Goal: Information Seeking & Learning: Check status

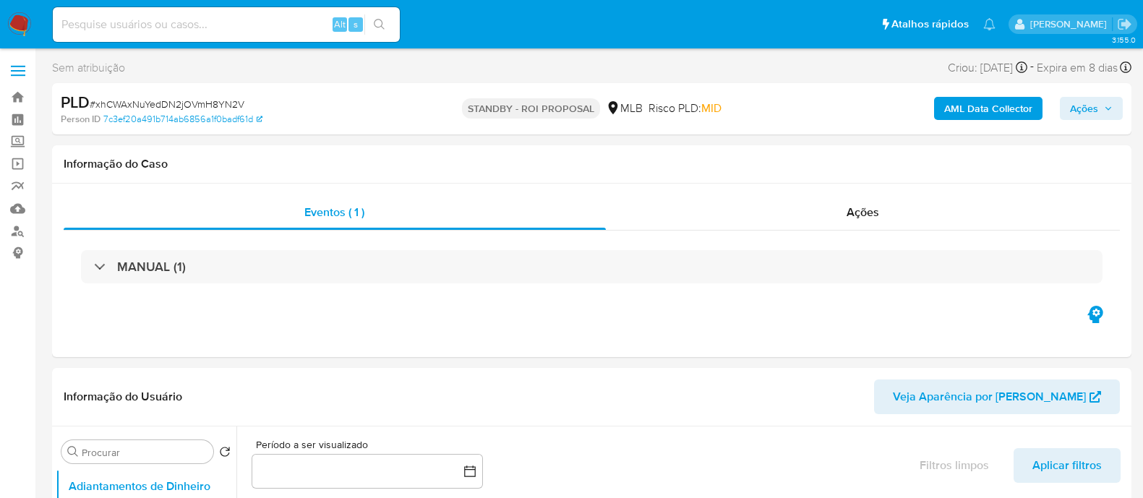
select select "10"
drag, startPoint x: 1150, startPoint y: 5, endPoint x: 587, endPoint y: 74, distance: 567.5
click at [587, 74] on div "Sem atribuição Asignado el: [DATE] 20:10:19 Criou: [DATE] Criou: [DATE] 20:10:1…" at bounding box center [591, 70] width 1079 height 25
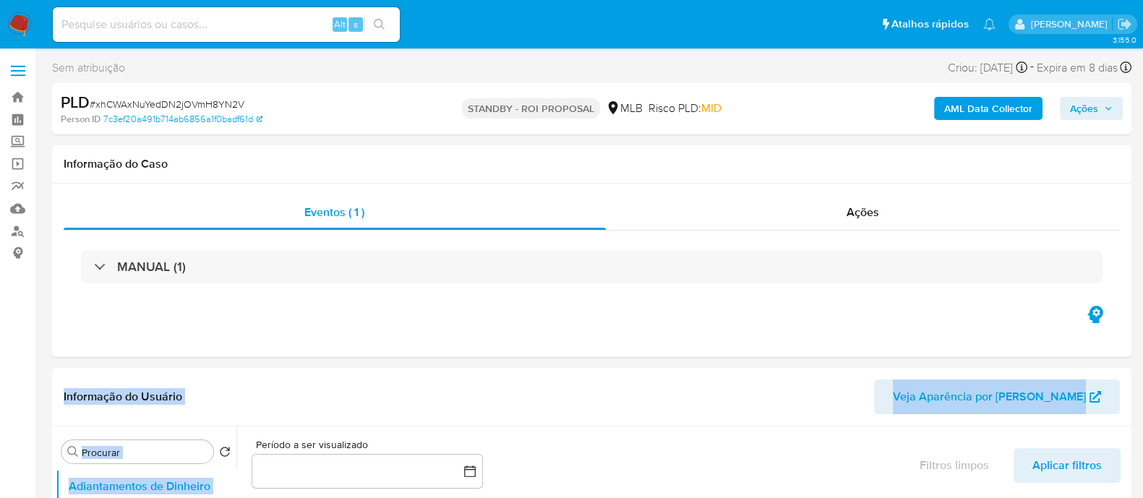
drag, startPoint x: 813, startPoint y: 232, endPoint x: 978, endPoint y: 502, distance: 316.1
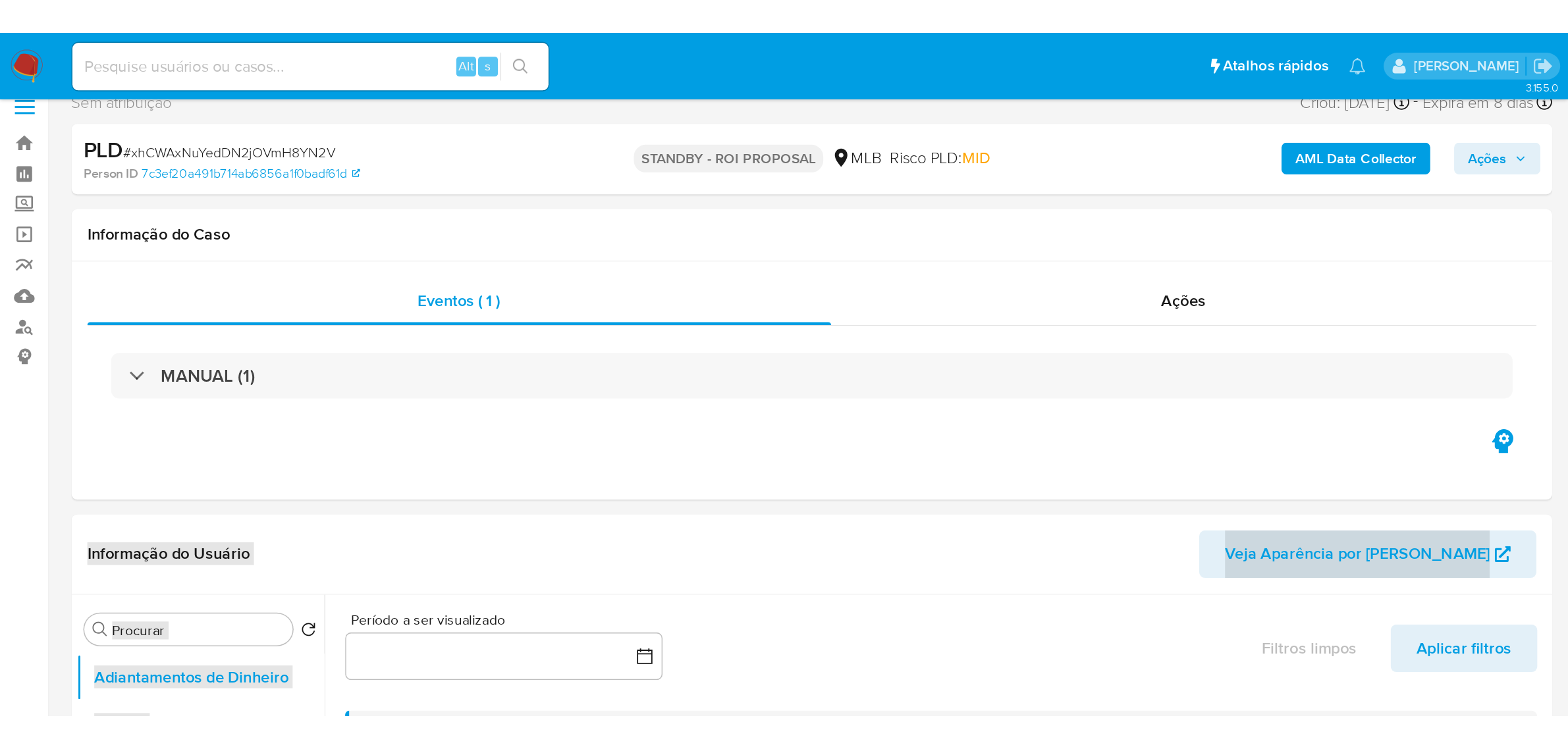
scroll to position [15, 0]
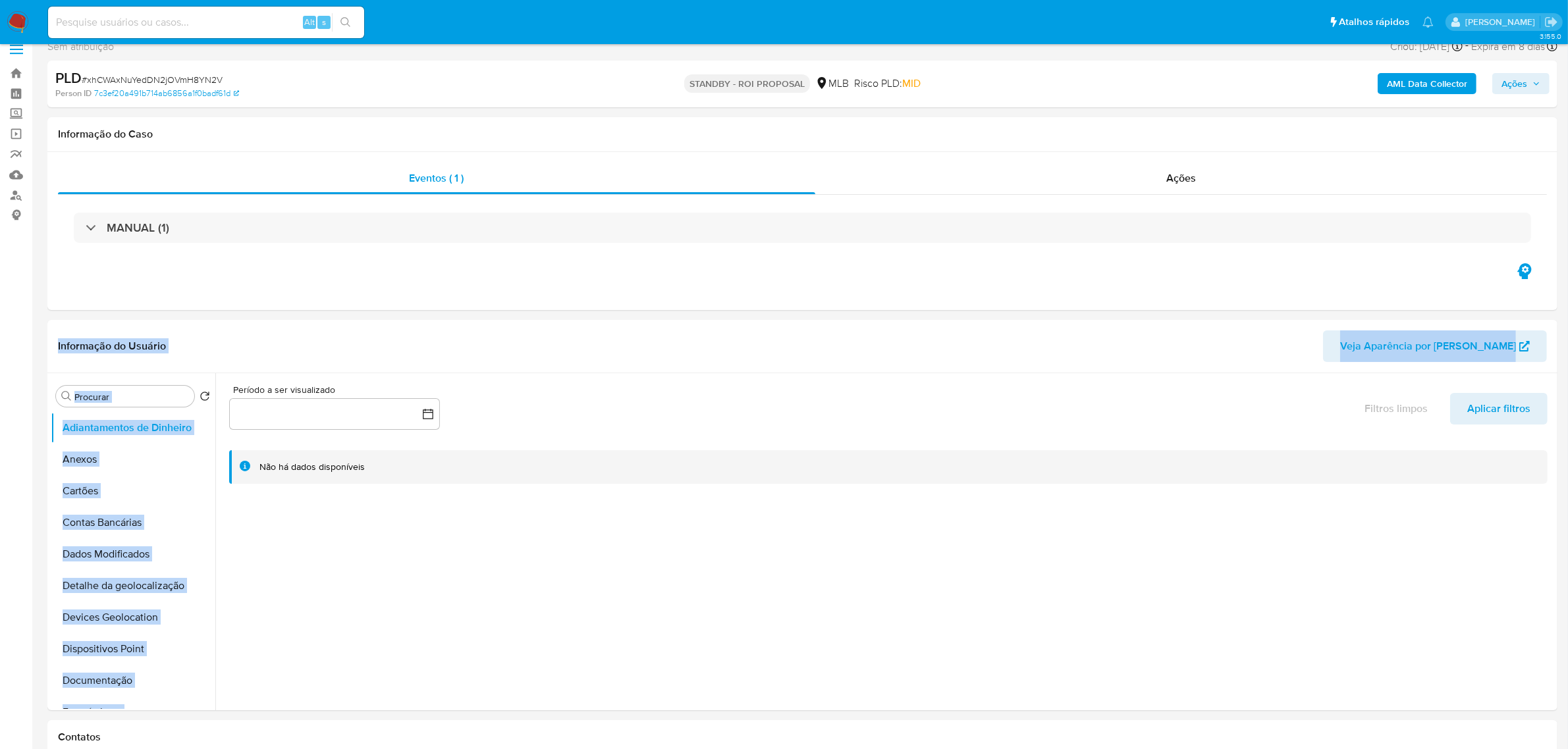
click at [15, 18] on img at bounding box center [17, 22] width 23 height 23
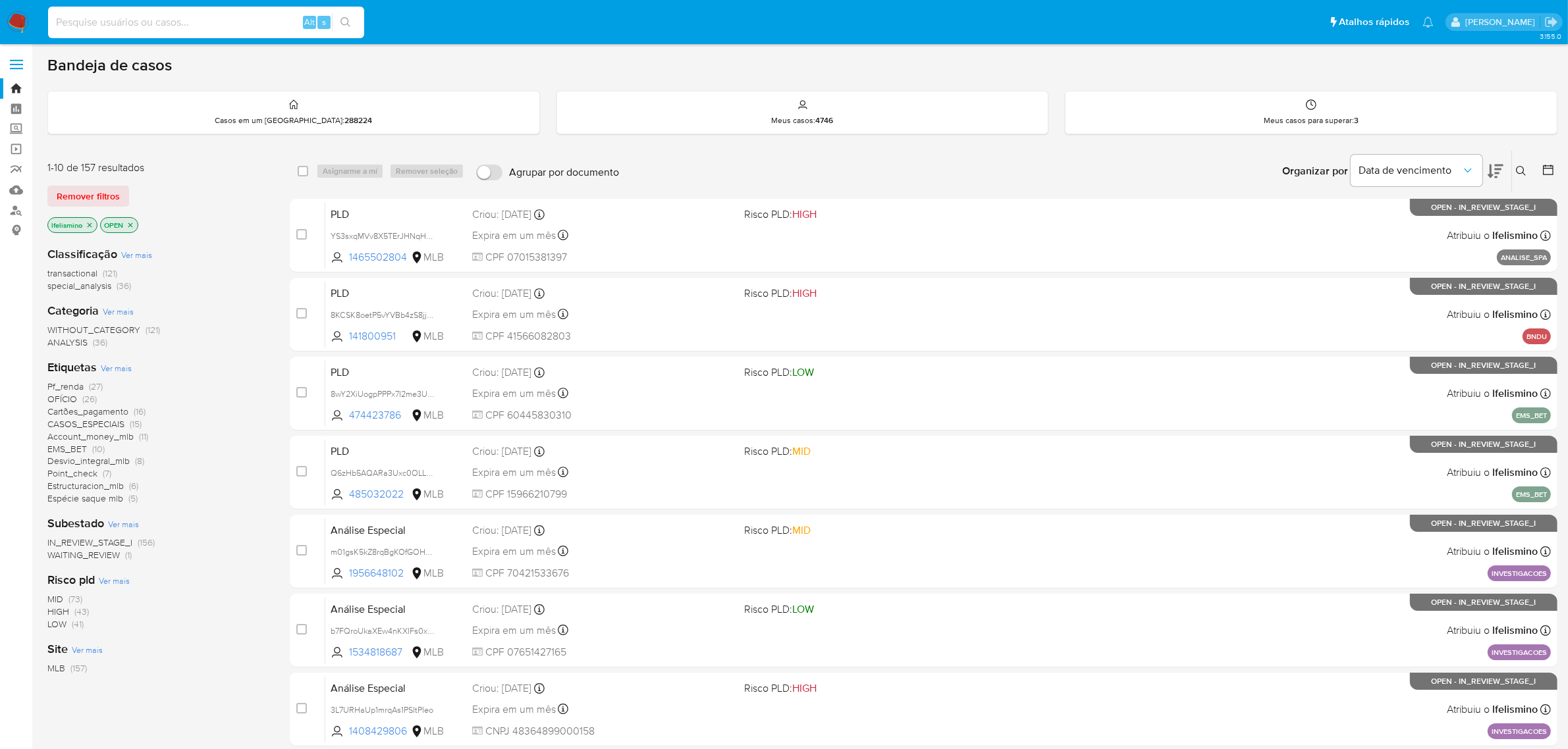
paste input "YS3sxqMVv8X5TErJHNqH40uc"
type input "YS3sxqMVv8X5TErJHNqH40uc"
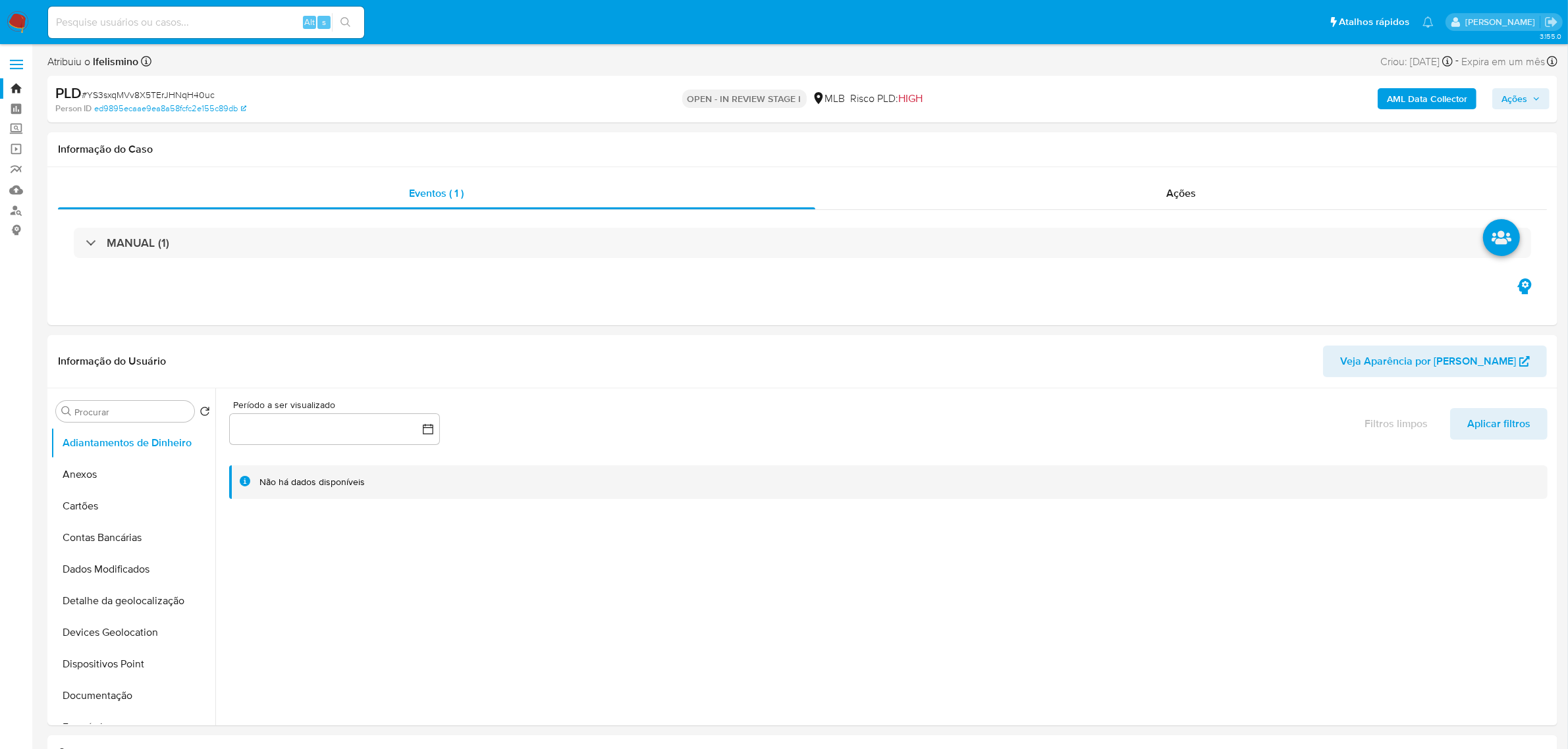
select select "10"
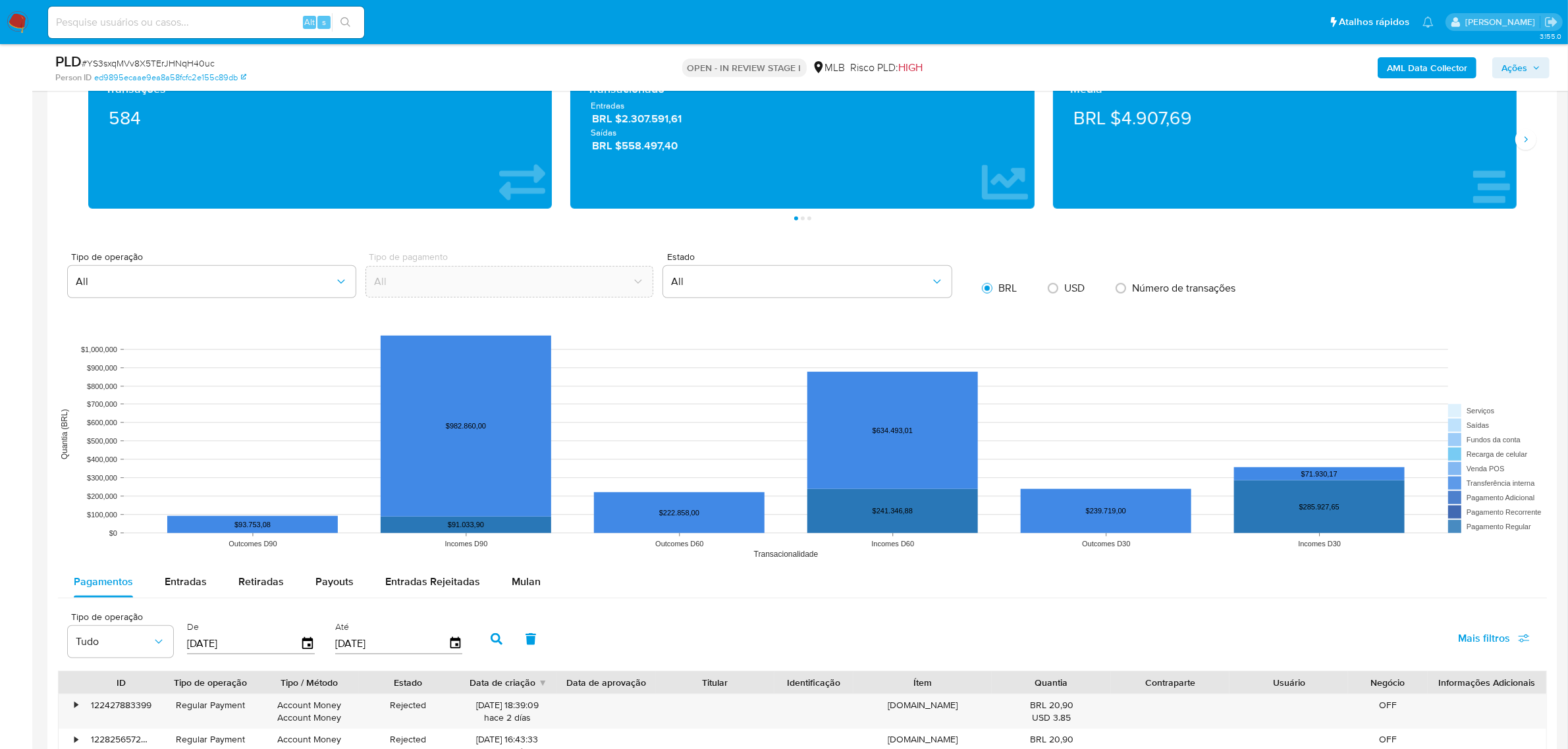
scroll to position [1069, 0]
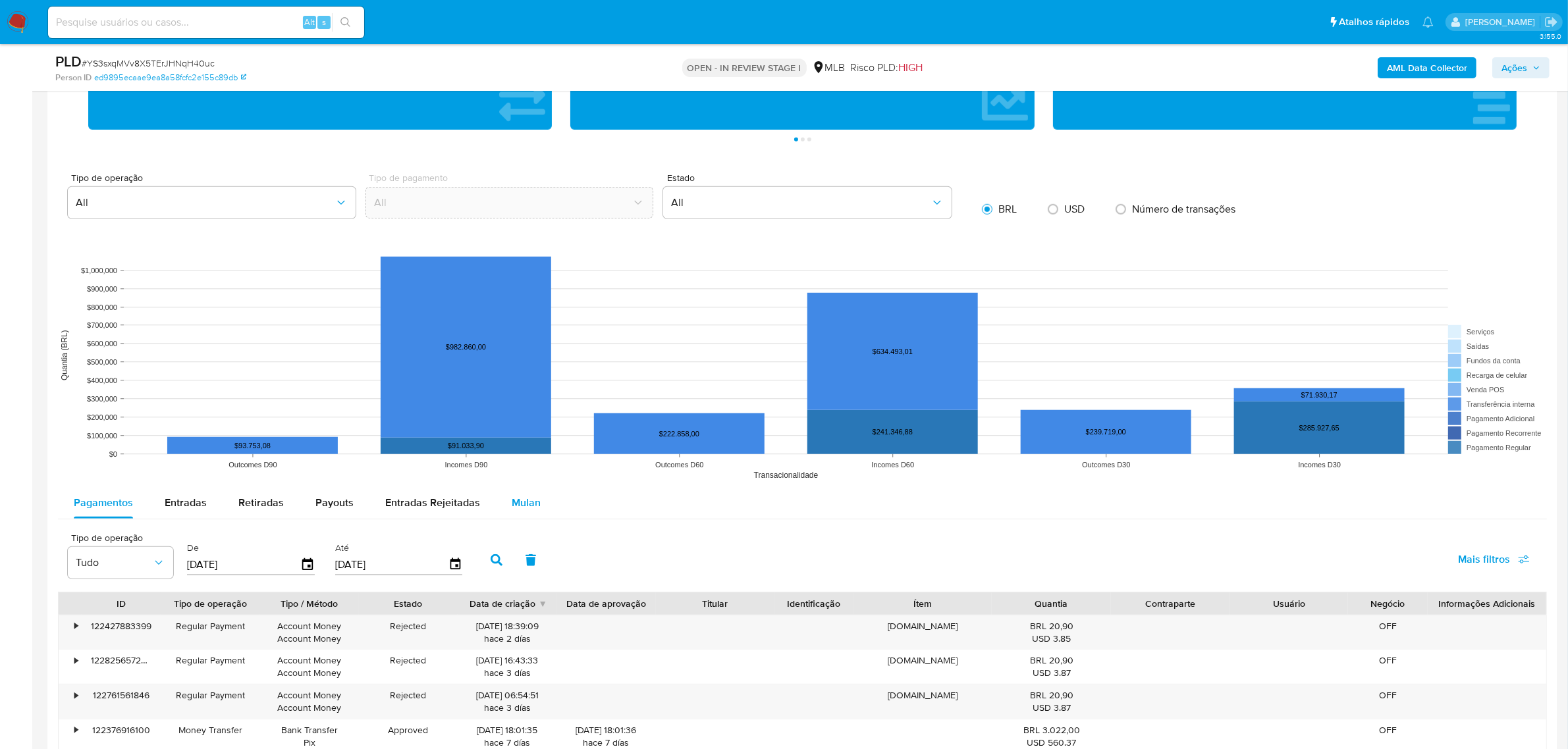
click at [524, 517] on div "Mulan" at bounding box center [526, 502] width 29 height 32
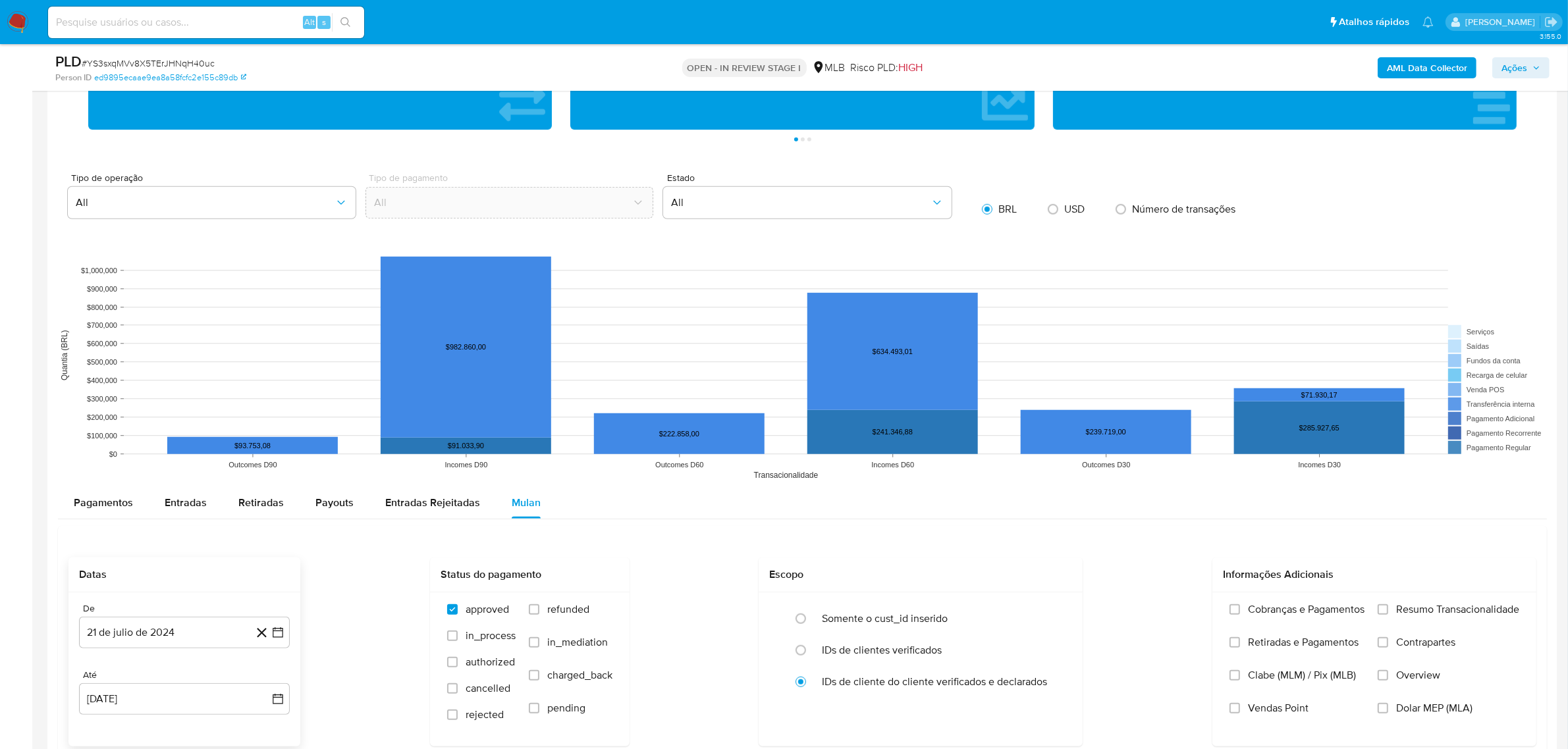
drag, startPoint x: 162, startPoint y: 616, endPoint x: 175, endPoint y: 602, distance: 19.1
click at [166, 617] on div "De 21 de julio de 2024 21-07-2024" at bounding box center [184, 625] width 210 height 46
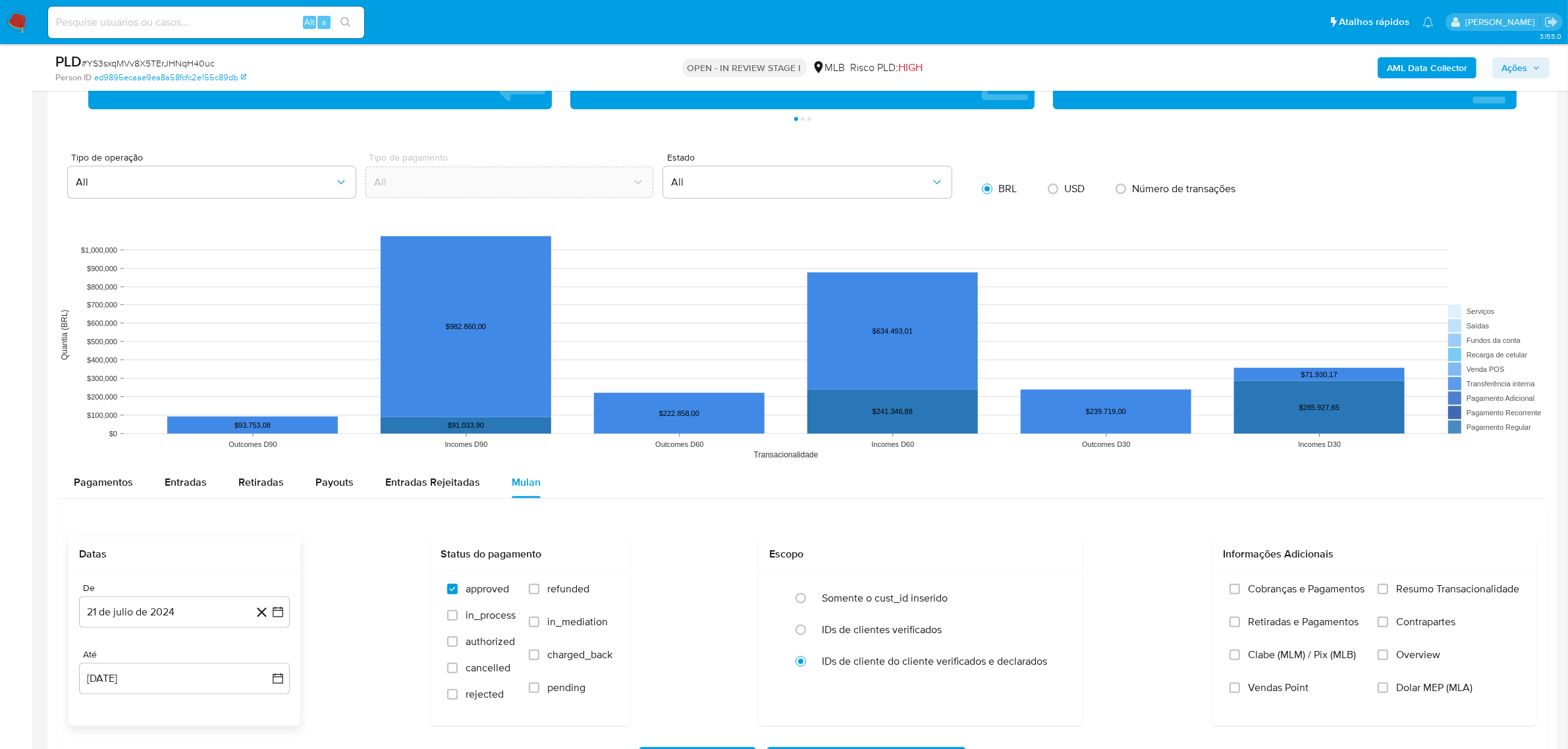
scroll to position [1151, 0]
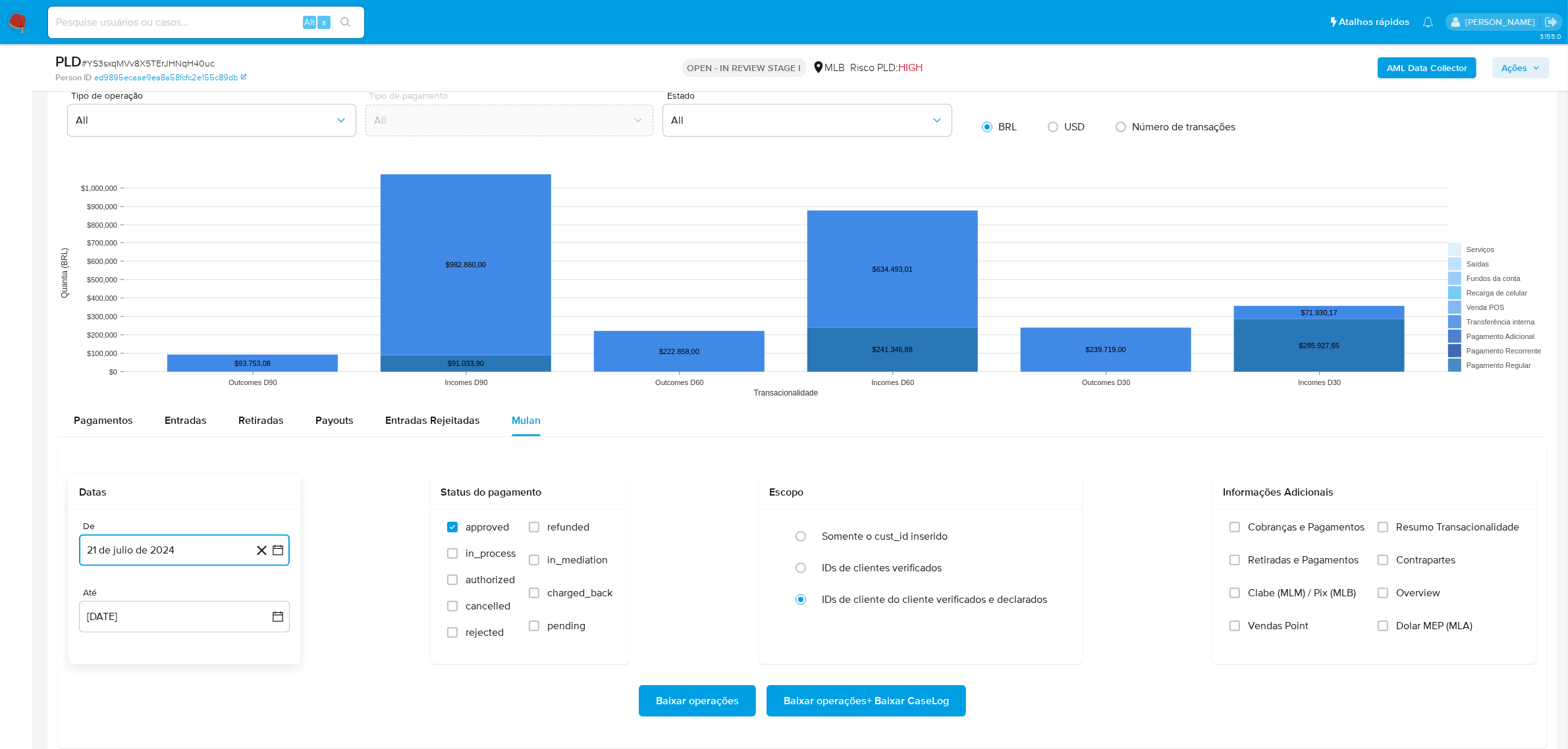
drag, startPoint x: 183, startPoint y: 562, endPoint x: 192, endPoint y: 536, distance: 27.5
click at [184, 560] on button "21 de julio de 2024" at bounding box center [184, 550] width 210 height 32
click at [184, 344] on span "julio 2024" at bounding box center [178, 349] width 49 height 13
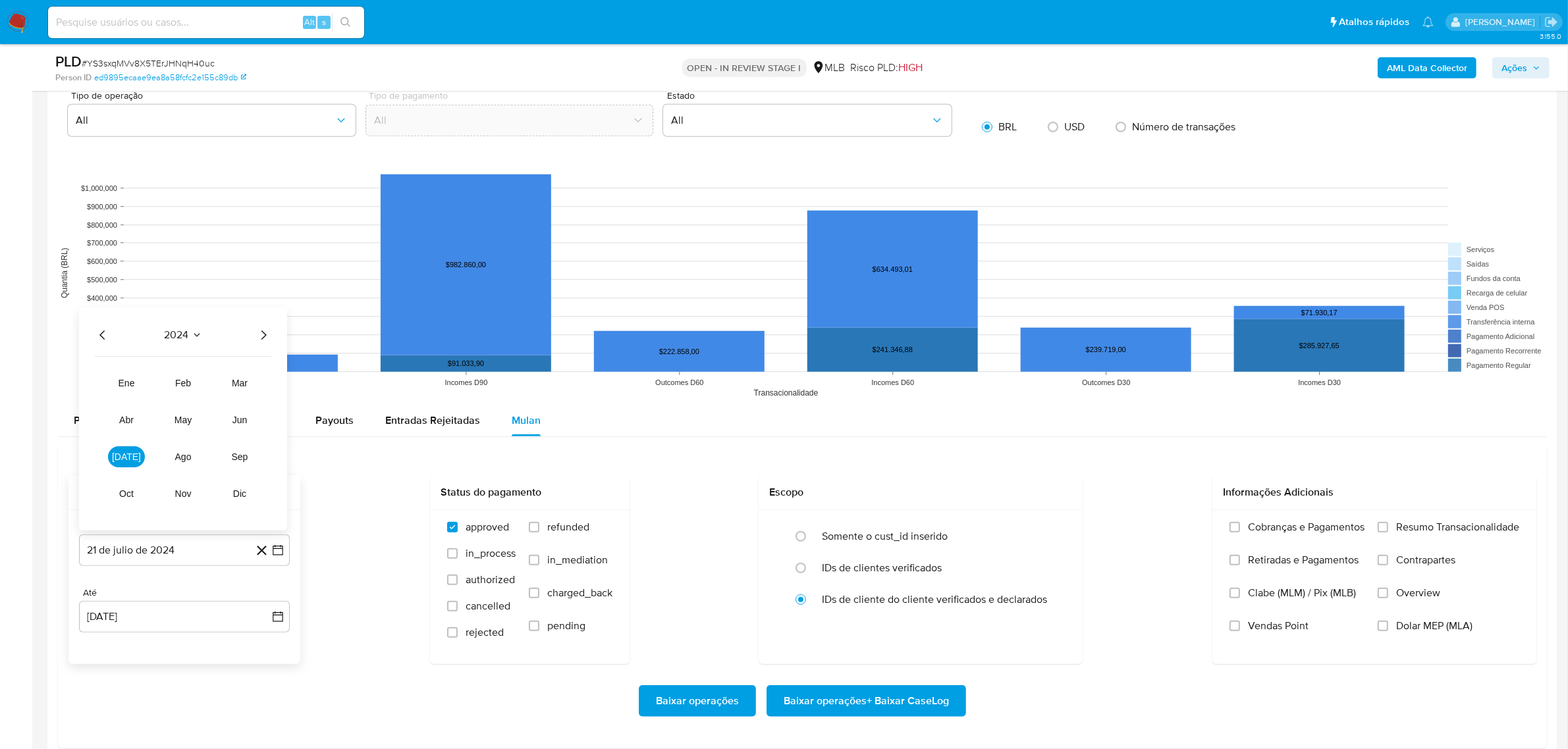
click at [250, 342] on div "2024" at bounding box center [183, 334] width 177 height 15
click at [257, 341] on icon "Año siguiente" at bounding box center [263, 334] width 15 height 15
click at [1179, 616] on div "Datas De 21 de julio de 2024 21-07-2024 Até 21 de agosto de 2025 21-08-2025 Sta…" at bounding box center [802, 570] width 1468 height 189
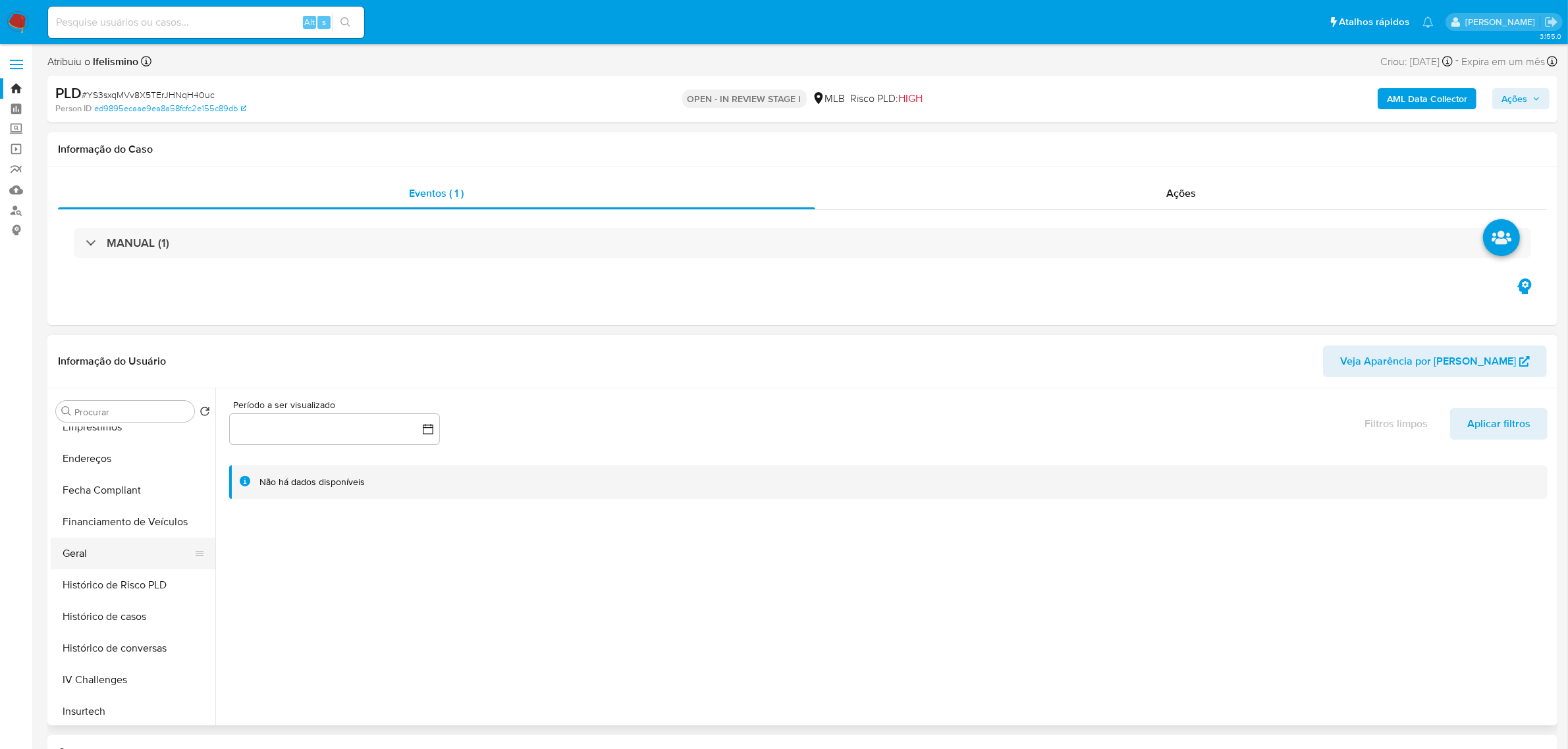
scroll to position [329, 0]
click at [129, 525] on button "Geral" at bounding box center [127, 524] width 154 height 32
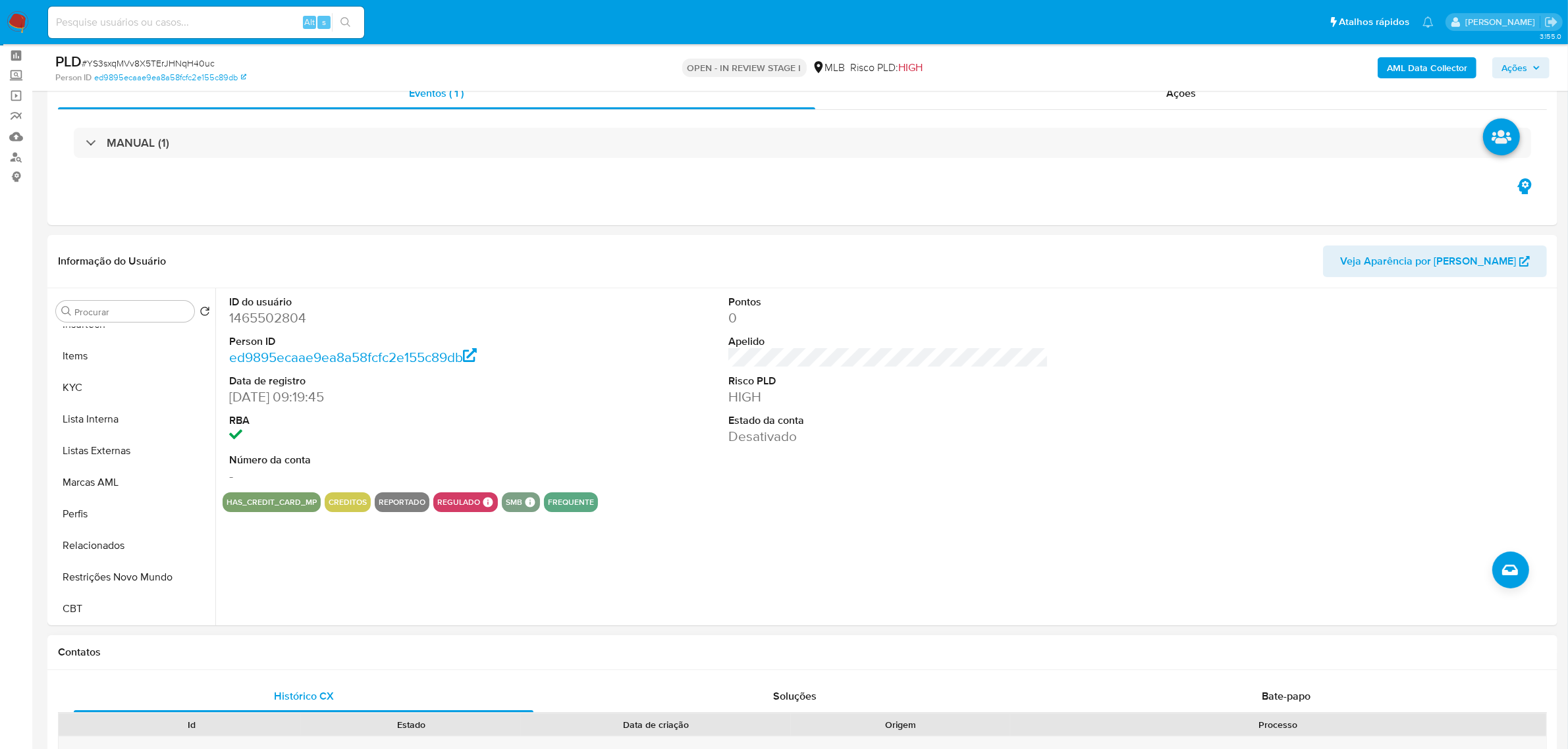
scroll to position [82, 0]
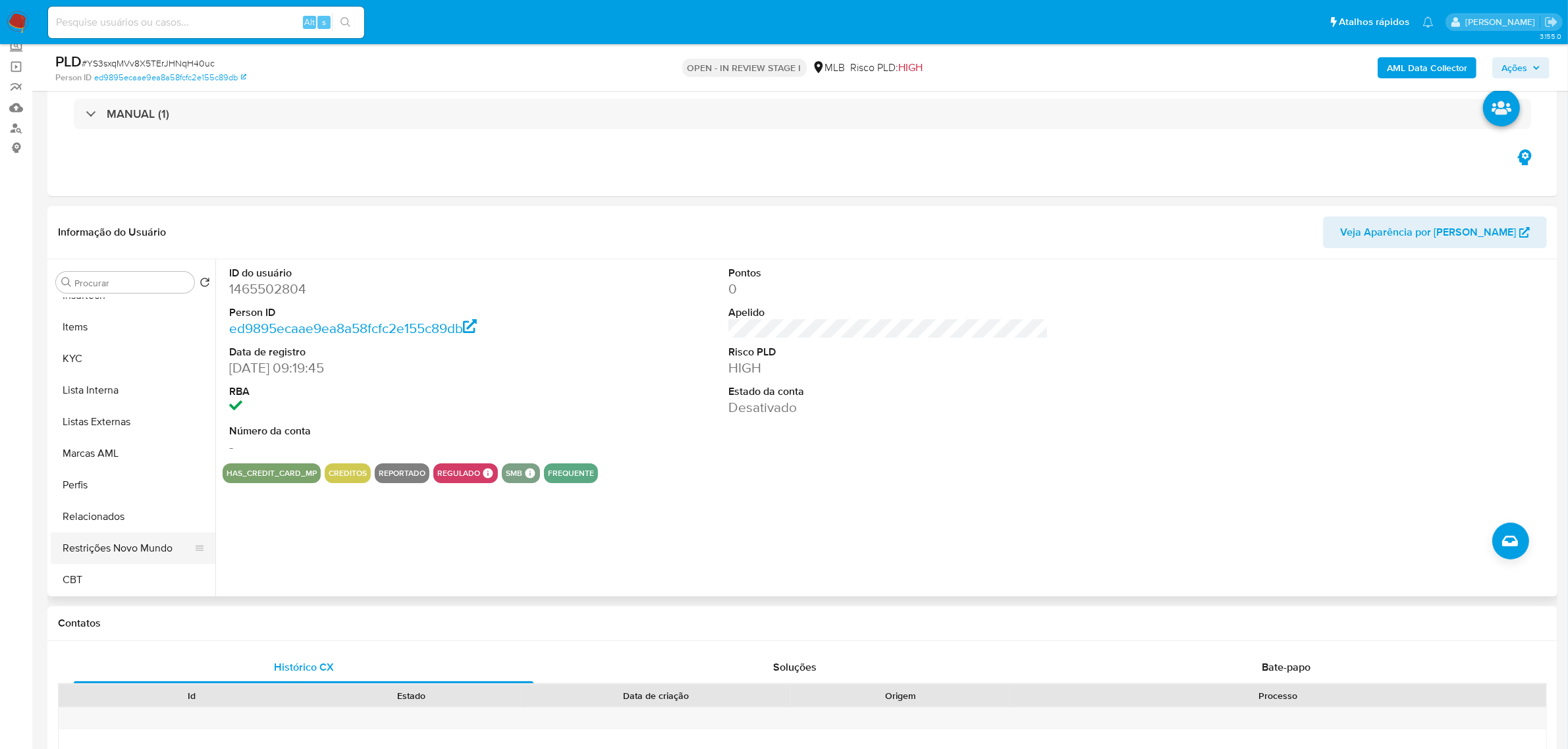
click at [134, 547] on button "Restrições Novo Mundo" at bounding box center [127, 548] width 154 height 32
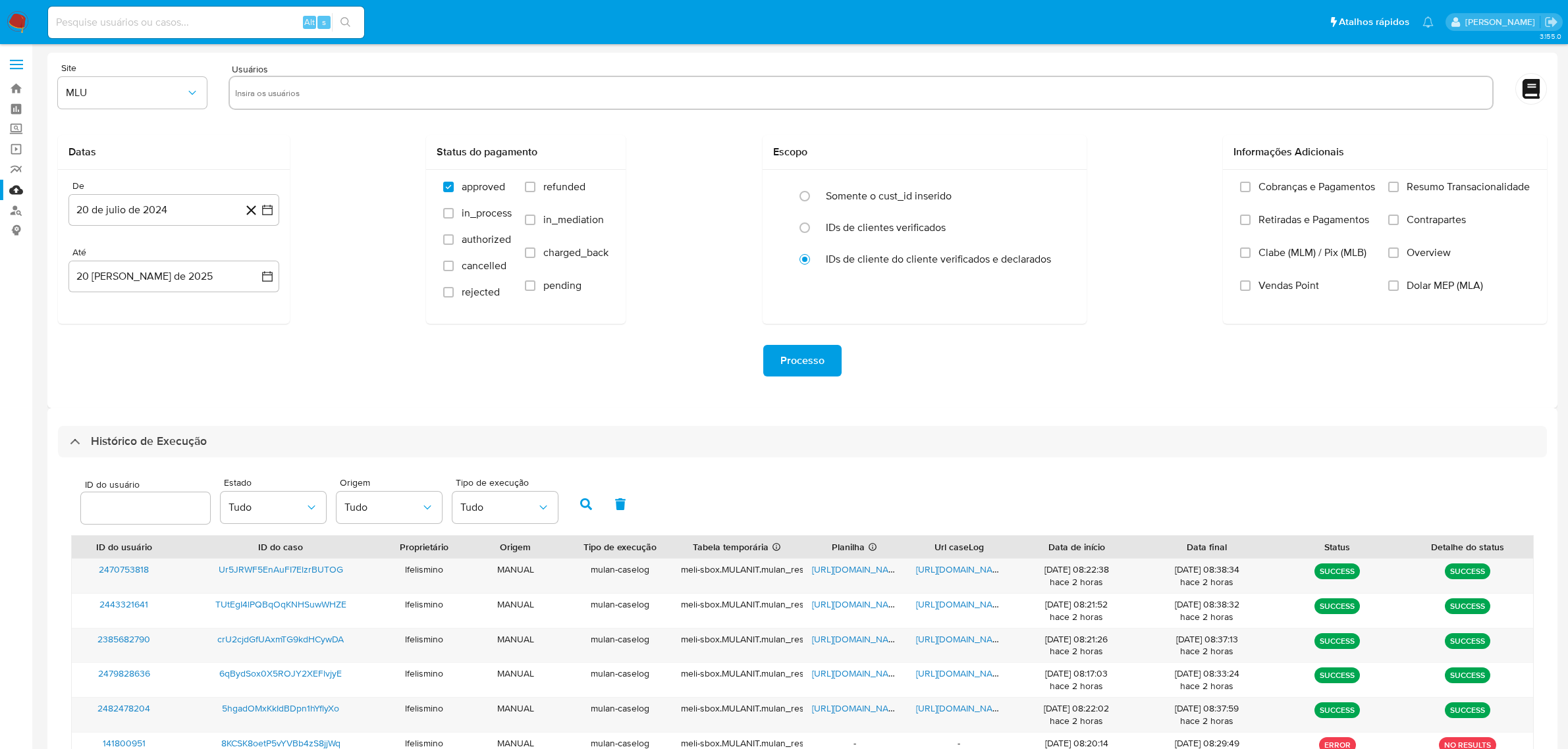
select select "25"
click at [30, 15] on nav "Pausado Ver notificaciones Alt s Atalhos rápidos Presiona las siguientes teclas…" at bounding box center [784, 22] width 1568 height 44
click at [18, 23] on img at bounding box center [17, 22] width 23 height 23
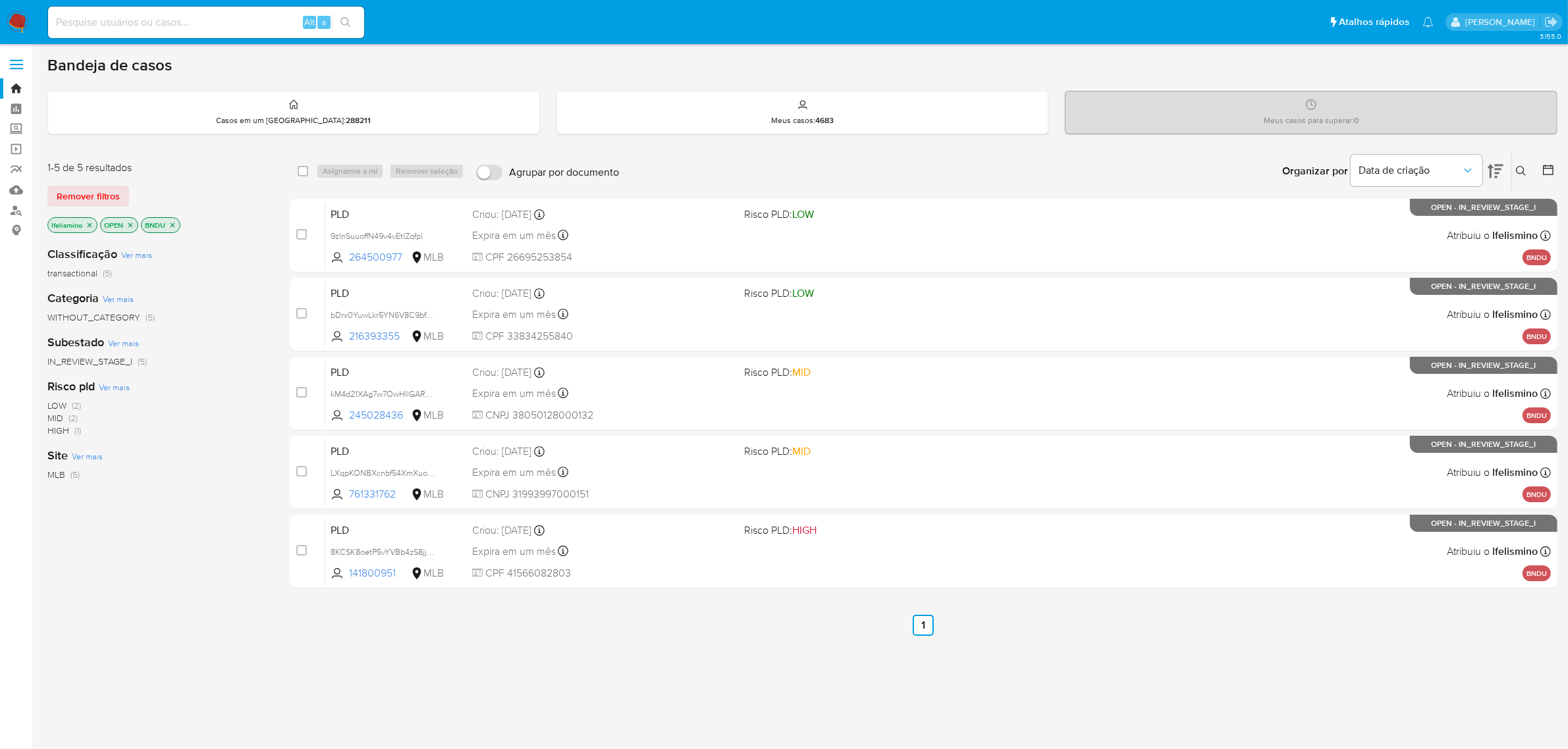
click at [173, 226] on icon "close-filter" at bounding box center [172, 225] width 8 height 8
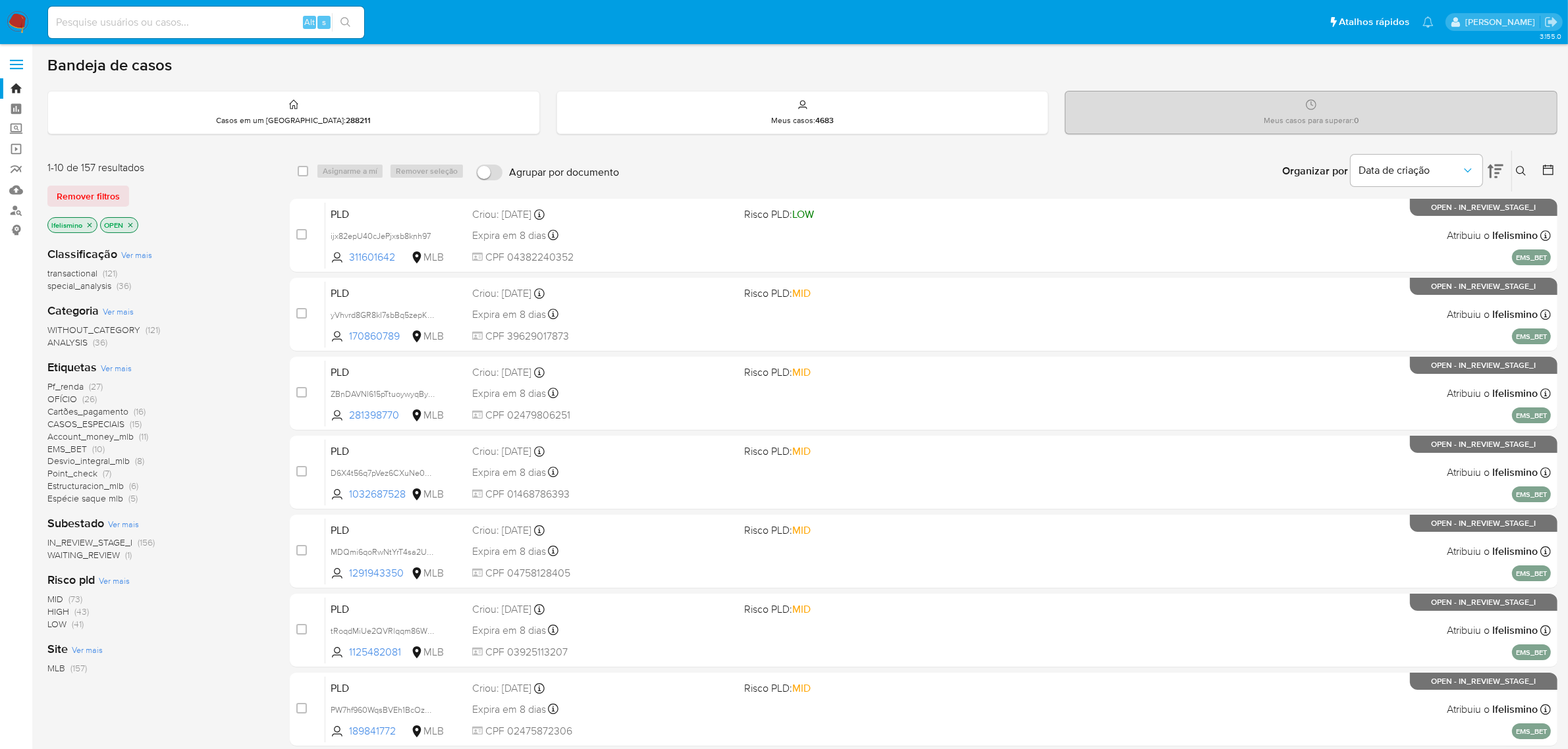
click at [127, 367] on span "Ver mais" at bounding box center [117, 368] width 31 height 12
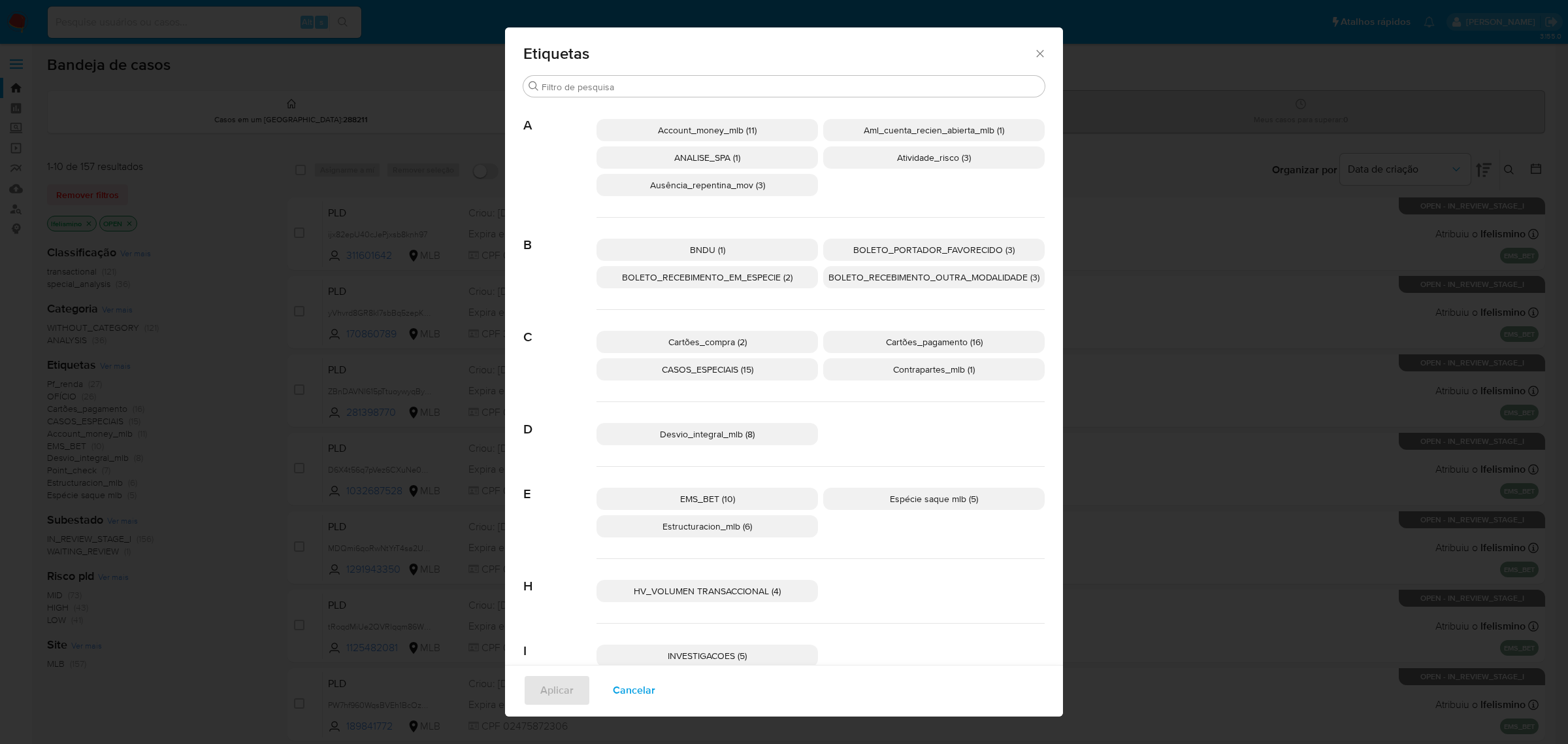
click at [711, 152] on span "ANALISE_SPA (1)" at bounding box center [707, 157] width 66 height 13
click at [540, 691] on span "Aplicar" at bounding box center [557, 691] width 33 height 29
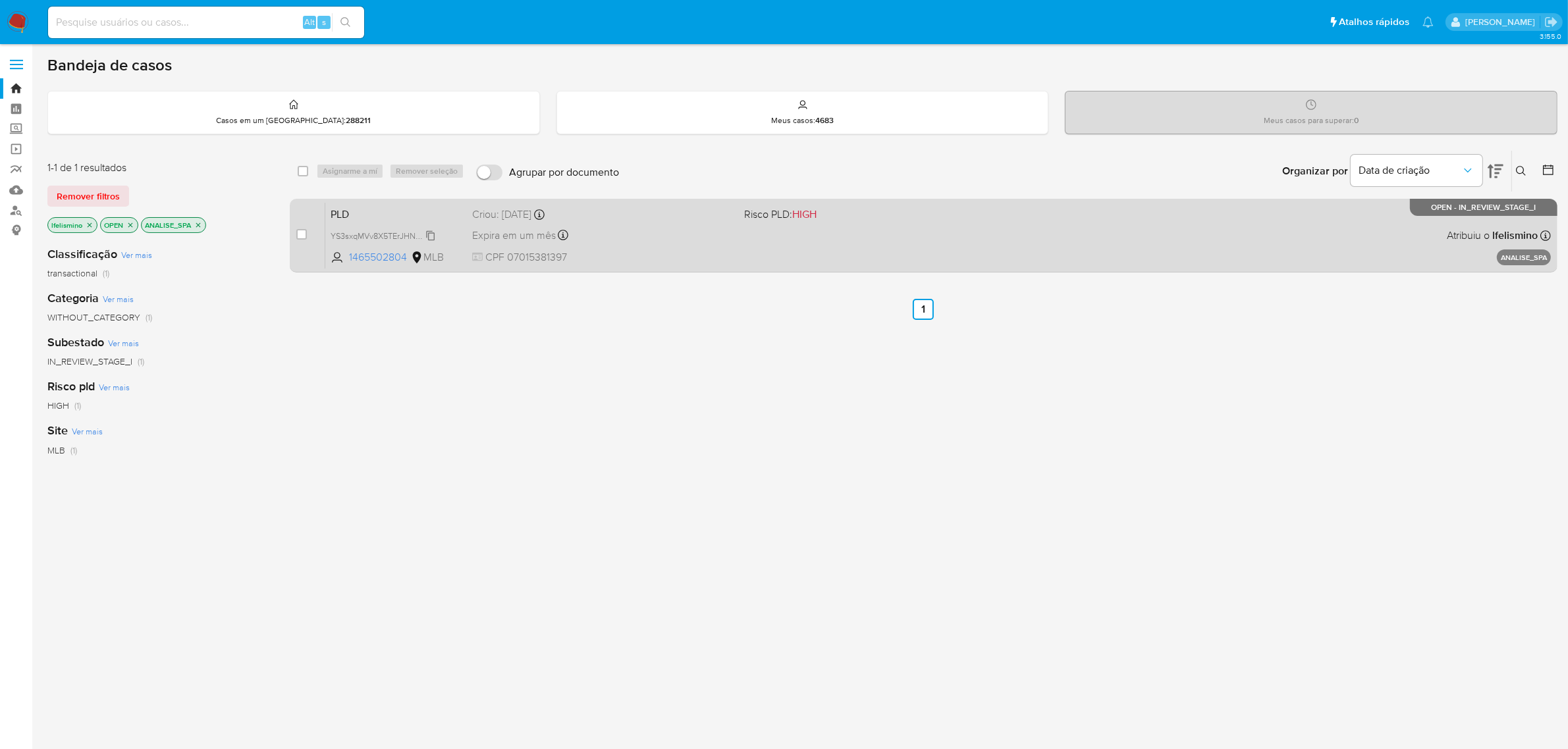
click at [387, 234] on span "YS3sxqMVv8X5TErJHNqH40uc" at bounding box center [387, 235] width 114 height 15
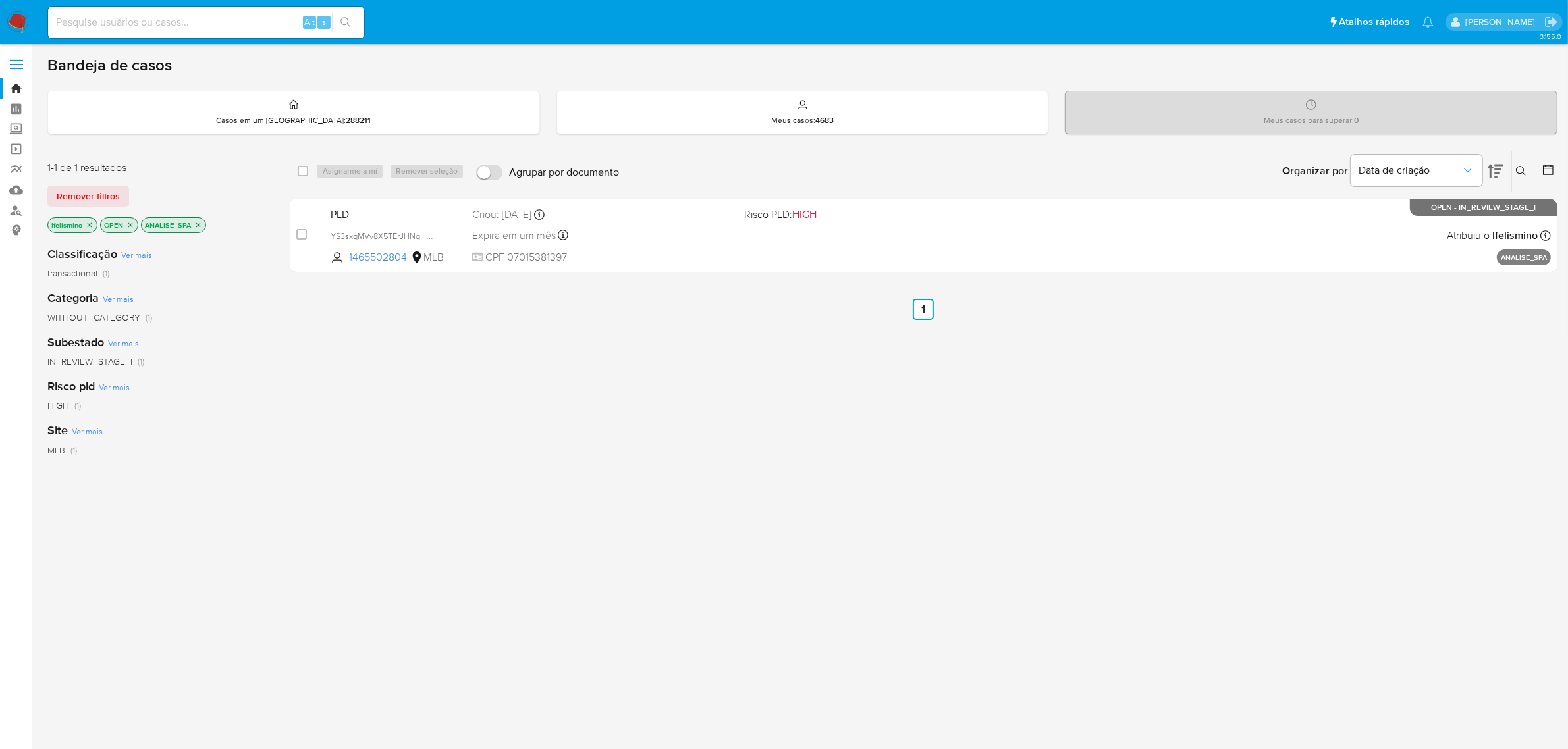
drag, startPoint x: 409, startPoint y: 258, endPoint x: 340, endPoint y: 275, distance: 71.1
click at [340, 275] on div "select-all-cases-checkbox Asignarme a mí Remover seleção Agrupar por documento …" at bounding box center [923, 214] width 1268 height 127
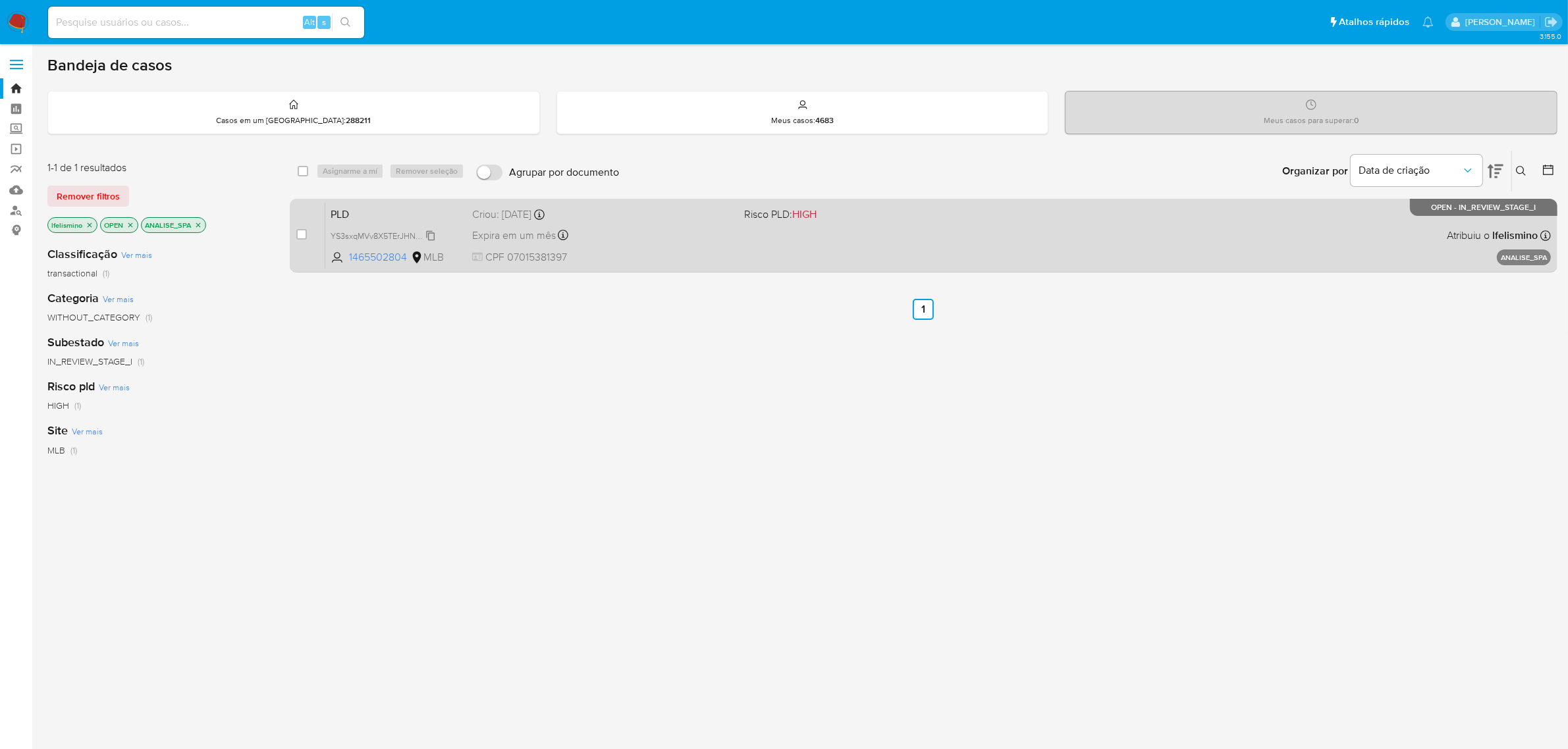
click at [412, 234] on span "YS3sxqMVv8X5TErJHNqH40uc" at bounding box center [387, 235] width 114 height 15
